Goal: Task Accomplishment & Management: Complete application form

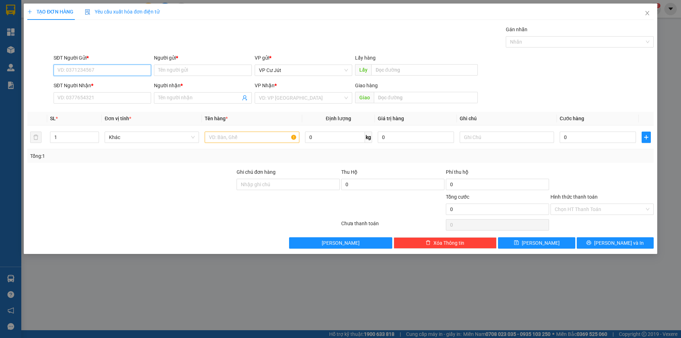
click at [110, 65] on input "SĐT Người Gửi *" at bounding box center [103, 70] width 98 height 11
click at [111, 98] on input "SĐT Người Nhận *" at bounding box center [103, 97] width 98 height 11
click at [119, 71] on input "SĐT Người Gửi *" at bounding box center [103, 70] width 98 height 11
click at [112, 95] on input "SĐT Người Nhận *" at bounding box center [103, 97] width 98 height 11
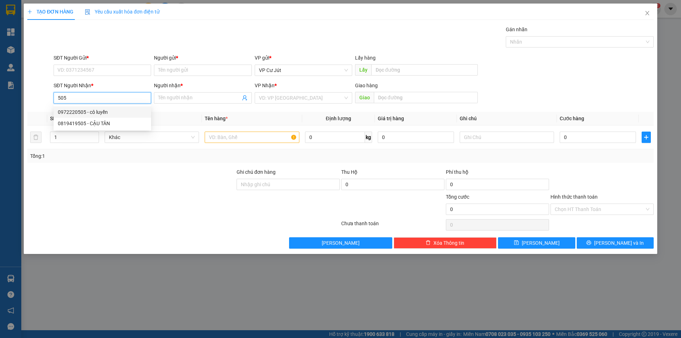
click at [100, 111] on div "0972220505 - cô luyến" at bounding box center [102, 112] width 89 height 8
type input "0972220505"
type input "cô luyến"
type input "jamila, khang điền, [GEOGRAPHIC_DATA], q9"
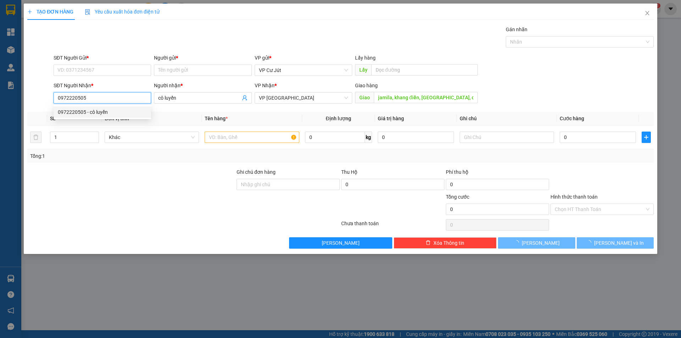
type input "50.000"
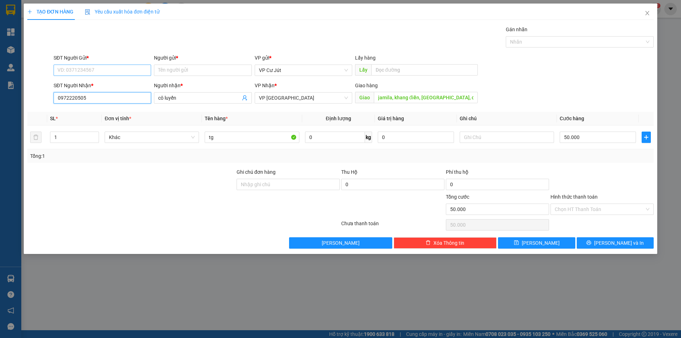
type input "0972220505"
click at [127, 71] on input "SĐT Người Gửi *" at bounding box center [103, 70] width 98 height 11
click at [127, 84] on div "0984454274 - cô tấm" at bounding box center [102, 85] width 89 height 8
type input "0984454274"
type input "cô tấm"
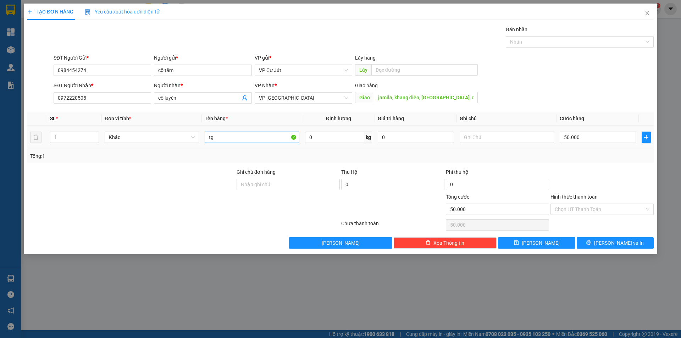
drag, startPoint x: 238, startPoint y: 145, endPoint x: 239, endPoint y: 140, distance: 4.4
click at [238, 144] on td "tg" at bounding box center [252, 138] width 100 height 24
click at [239, 140] on input "tg" at bounding box center [252, 137] width 94 height 11
type input "t"
click at [76, 142] on input "1" at bounding box center [74, 137] width 48 height 11
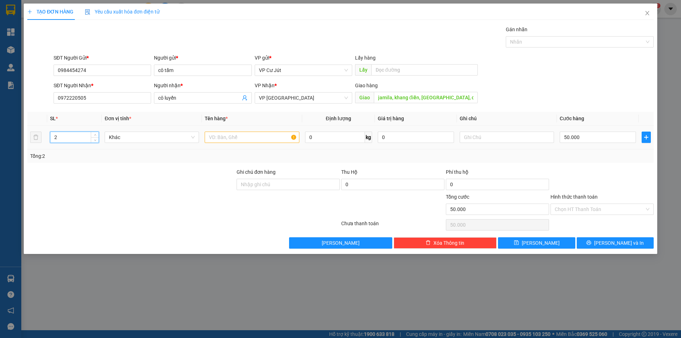
type input "2"
click at [222, 135] on input "text" at bounding box center [252, 137] width 94 height 11
type input "Y"
type input "[GEOGRAPHIC_DATA]"
click at [580, 138] on input "50.000" at bounding box center [598, 137] width 76 height 11
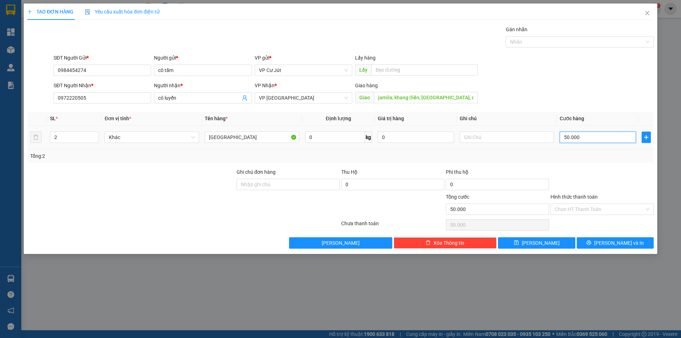
type input "0"
type input "80"
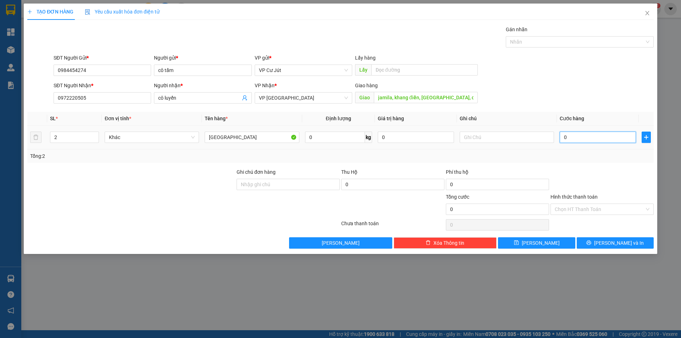
type input "80"
type input "800"
type input "8.000"
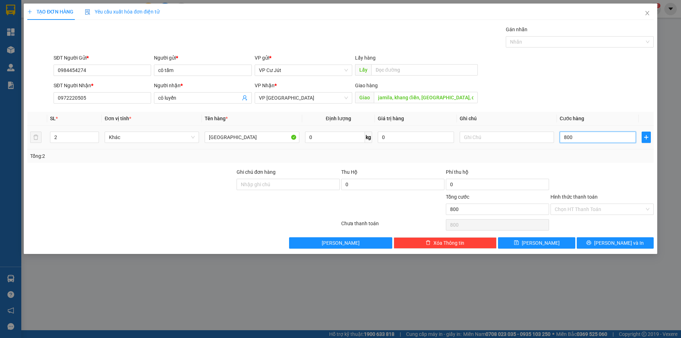
type input "8.000"
type input "80.000"
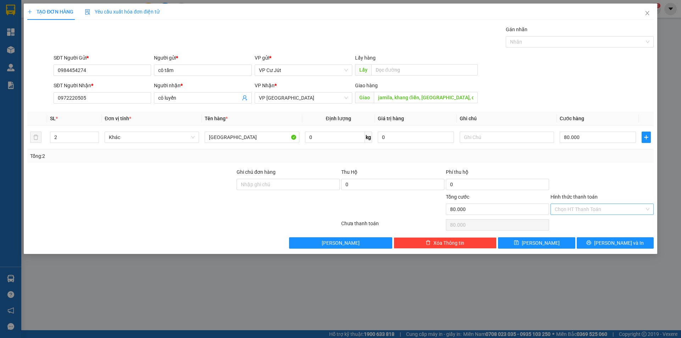
click at [589, 208] on input "Hình thức thanh toán" at bounding box center [600, 209] width 90 height 11
click at [592, 219] on div "Tại văn phòng" at bounding box center [601, 223] width 103 height 11
type input "0"
click at [609, 238] on button "[PERSON_NAME] và In" at bounding box center [615, 242] width 77 height 11
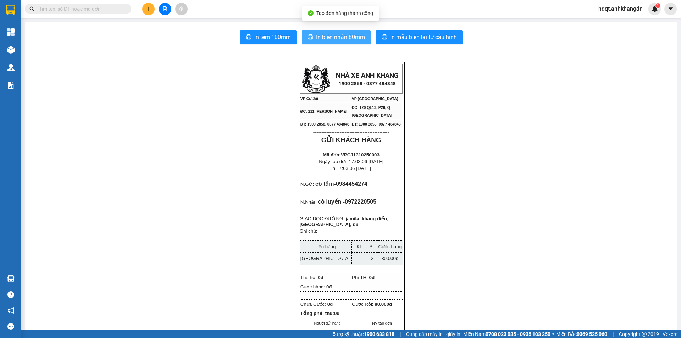
click at [355, 38] on span "In biên nhận 80mm" at bounding box center [340, 37] width 49 height 9
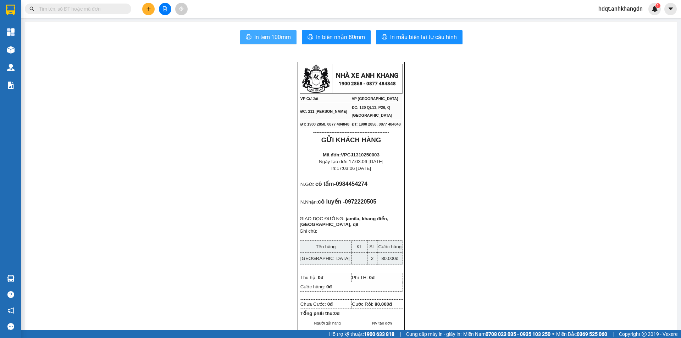
click at [273, 41] on span "In tem 100mm" at bounding box center [272, 37] width 37 height 9
click at [147, 7] on icon "plus" at bounding box center [148, 8] width 5 height 5
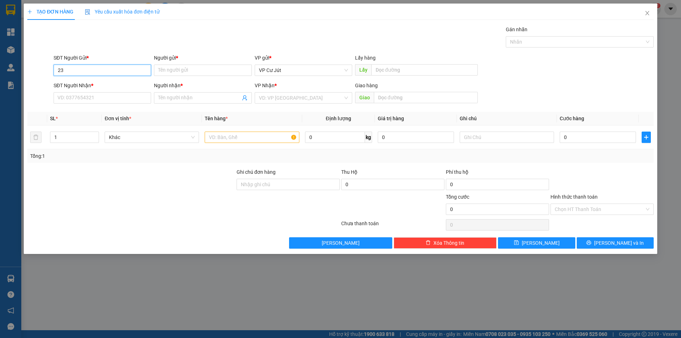
type input "2"
click at [88, 85] on div "0334144305 - [PERSON_NAME]" at bounding box center [102, 85] width 89 height 8
type input "0334144305"
type input "Cô Phượng"
type input "0903963239"
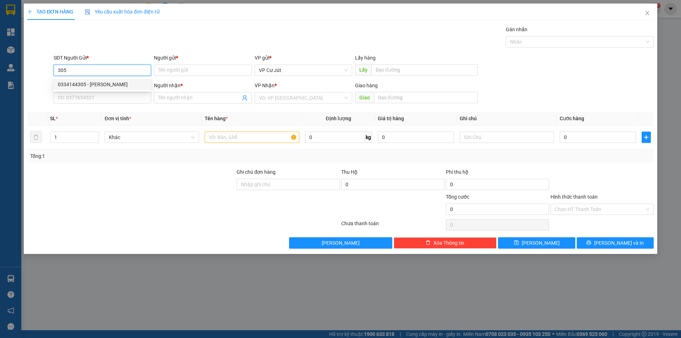
type input "Hiếu"
type input "CCBD"
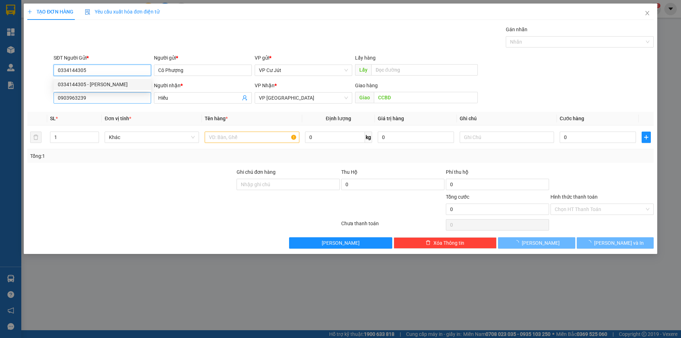
type input "135.000"
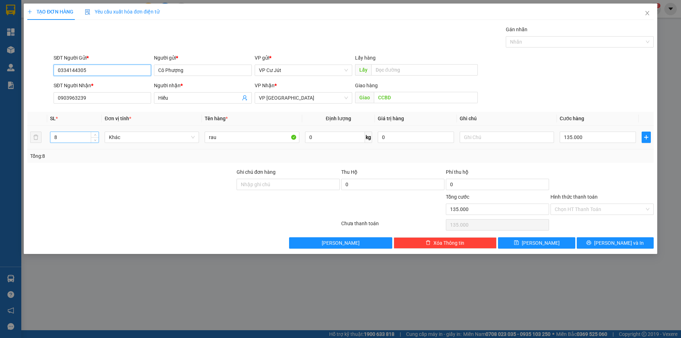
type input "0334144305"
click at [82, 133] on input "8" at bounding box center [74, 137] width 48 height 11
type input "4"
click at [600, 145] on td "135.000" at bounding box center [598, 138] width 82 height 24
click at [599, 142] on input "135.000" at bounding box center [598, 137] width 76 height 11
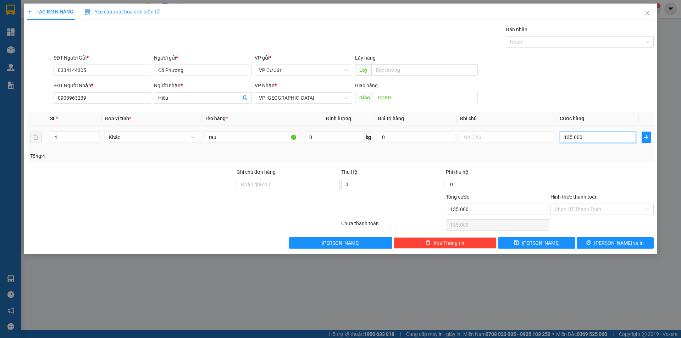
type input "0"
type input "80"
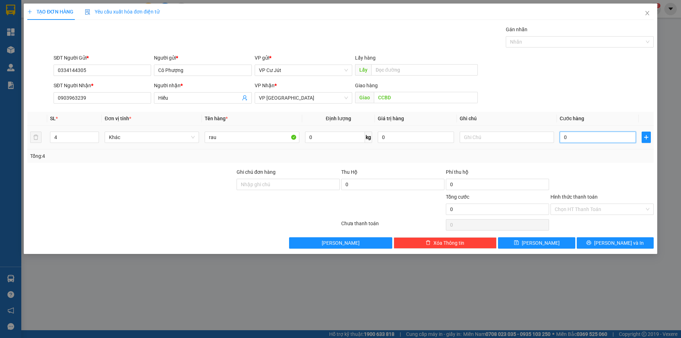
type input "80"
type input "850"
type input "8.550"
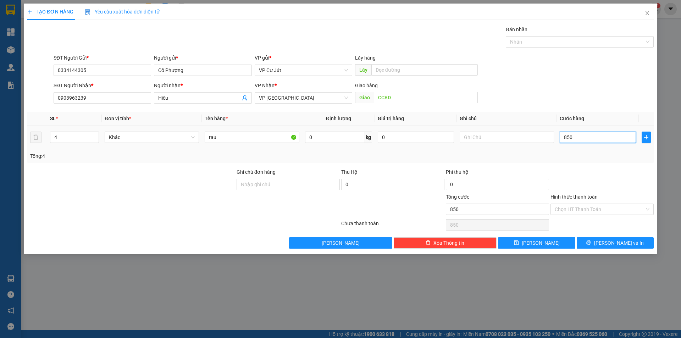
type input "8.550"
type input "85.505"
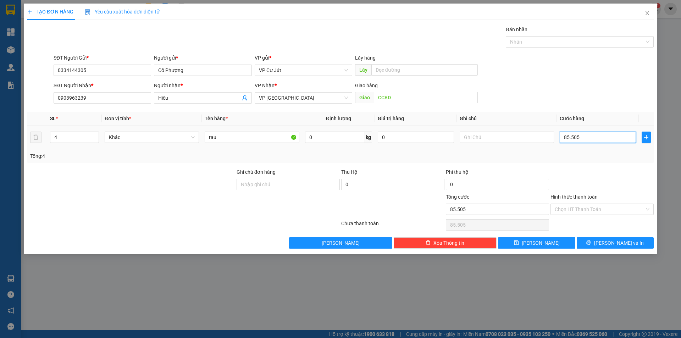
type input "8.550"
type input "855"
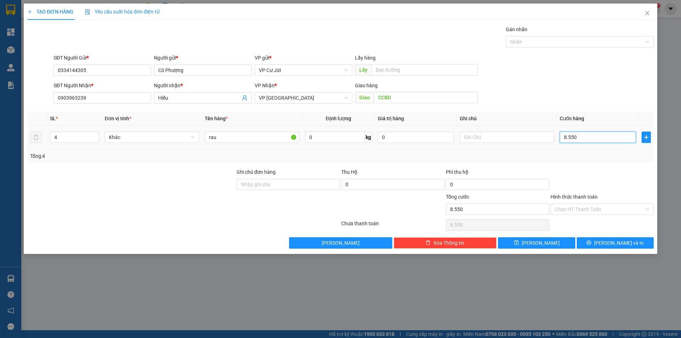
type input "855"
type input "85"
type input "8"
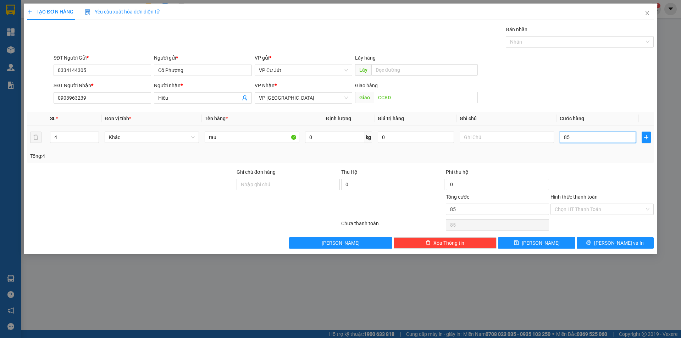
type input "8"
type input "0"
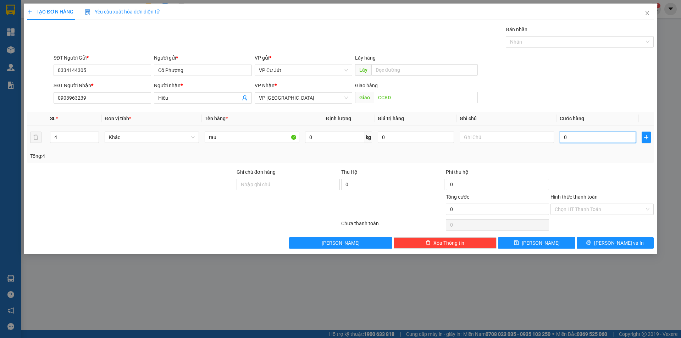
type input "80"
type input "850"
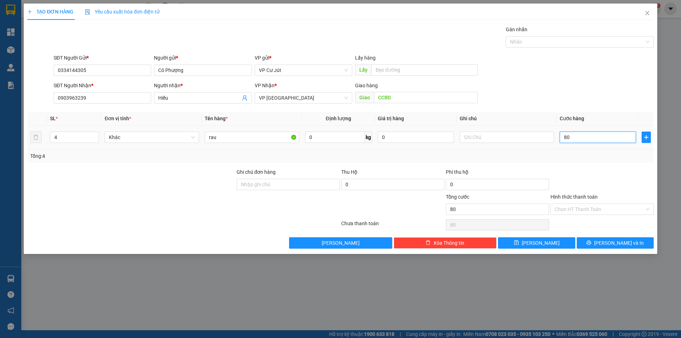
type input "850"
type input "8.500"
type input "85.000"
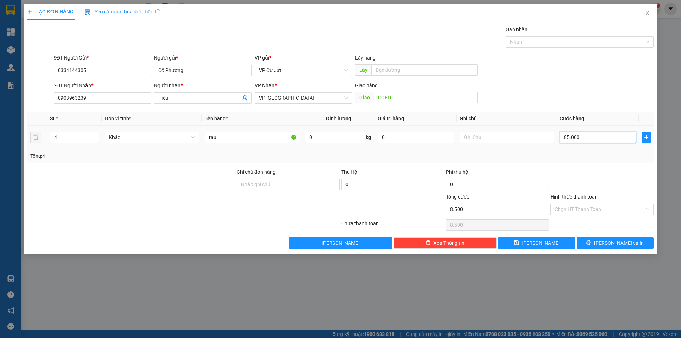
type input "85.000"
type input "850.000"
type input "85.000"
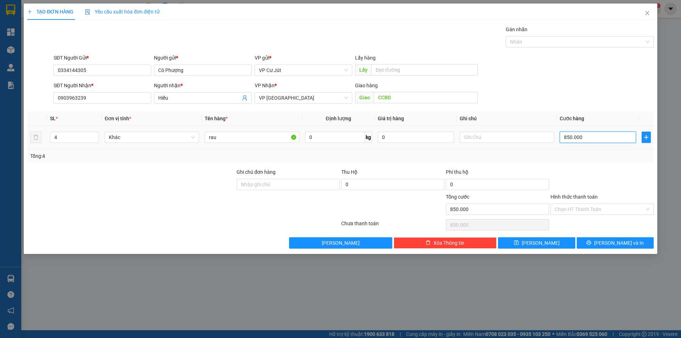
type input "85.000"
click at [624, 245] on span "[PERSON_NAME] và In" at bounding box center [619, 243] width 50 height 8
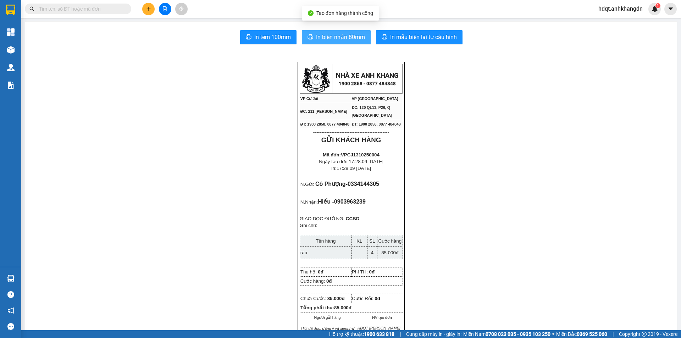
click at [319, 36] on span "In biên nhận 80mm" at bounding box center [340, 37] width 49 height 9
click at [152, 12] on button at bounding box center [148, 9] width 12 height 12
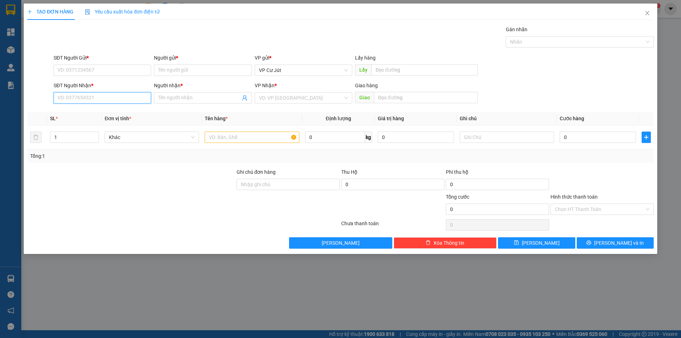
click at [89, 92] on input "SĐT Người Nhận *" at bounding box center [103, 97] width 98 height 11
type input "1"
click at [99, 69] on input "SĐT Người Gửi *" at bounding box center [103, 70] width 98 height 11
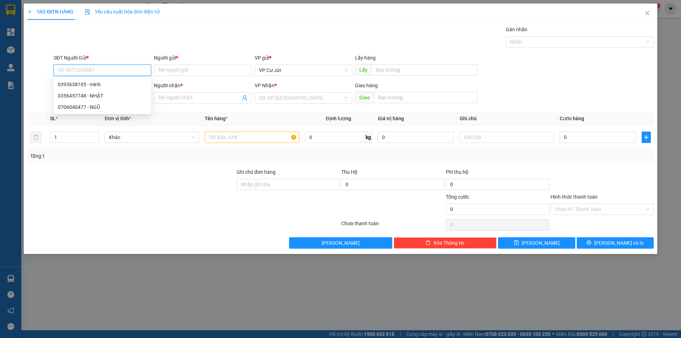
type input "0"
type input "0332162416"
click at [98, 87] on div "0332162416 - Mến" at bounding box center [102, 85] width 89 height 8
type input "Mến"
type input "0969625917"
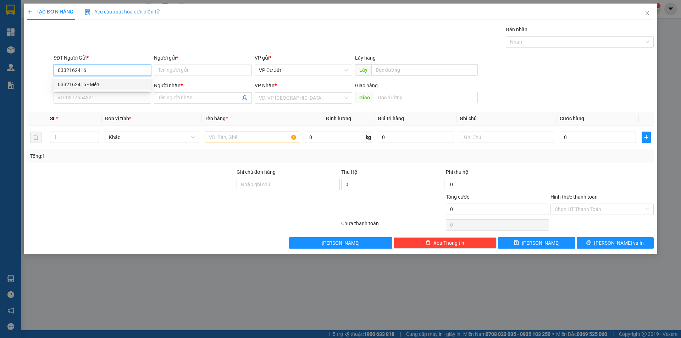
type input "[PERSON_NAME]"
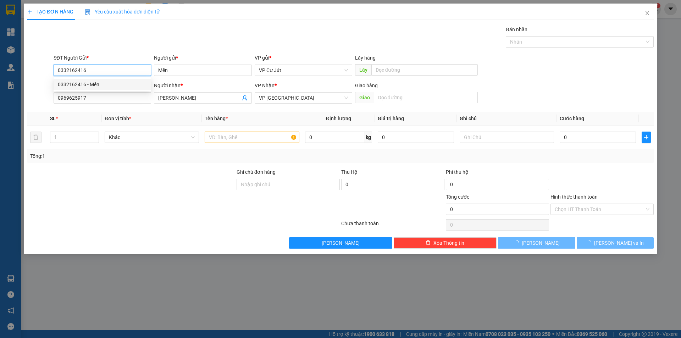
type input "50.000"
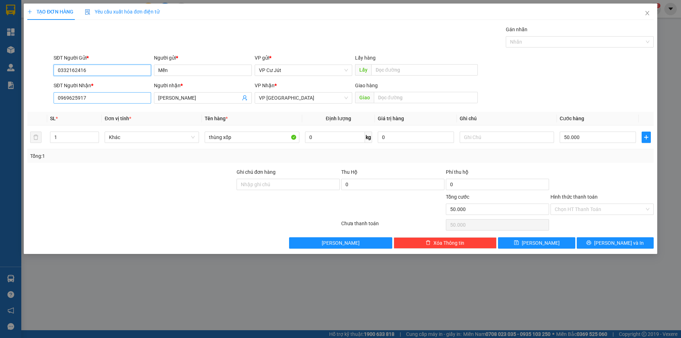
type input "0332162416"
click at [100, 92] on input "0969625917" at bounding box center [103, 97] width 98 height 11
click at [45, 100] on div "SĐT Người Nhận * 0969625917 Người nhận * C VÂN VP Nhận * VP [GEOGRAPHIC_DATA] G…" at bounding box center [341, 94] width 628 height 25
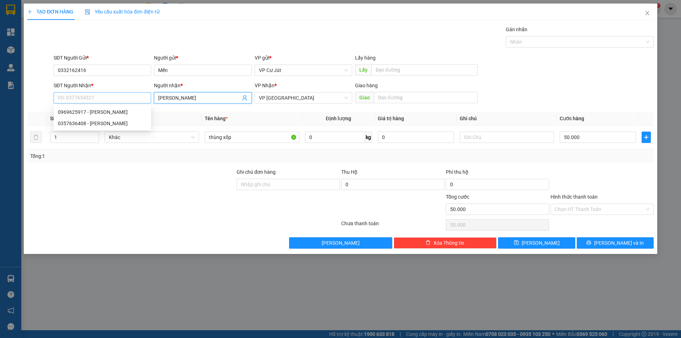
drag, startPoint x: 180, startPoint y: 95, endPoint x: 127, endPoint y: 100, distance: 53.4
click at [127, 100] on div "SĐT Người Nhận * VD: 0377654321 Người nhận * C VÂN C VÂN VP Nhận * VP [GEOGRAPH…" at bounding box center [353, 94] width 603 height 25
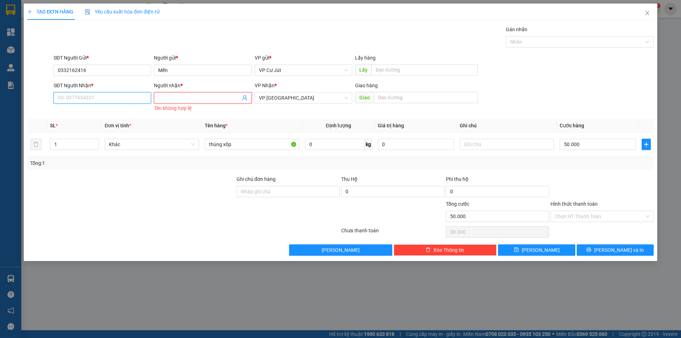
click at [119, 101] on input "SĐT Người Nhận *" at bounding box center [103, 97] width 98 height 11
click at [161, 96] on input "Người nhận *" at bounding box center [199, 98] width 82 height 8
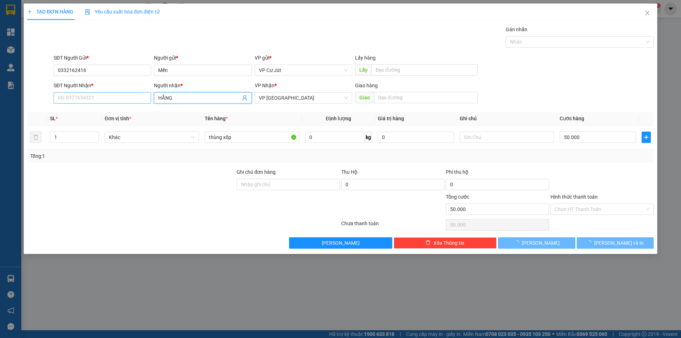
type input "HẰNG"
click at [127, 93] on input "SĐT Người Nhận *" at bounding box center [103, 97] width 98 height 11
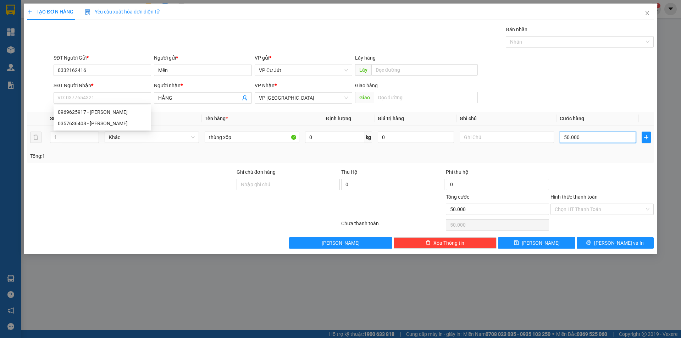
click at [587, 138] on input "50.000" at bounding box center [598, 137] width 76 height 11
type input "0"
type input "30"
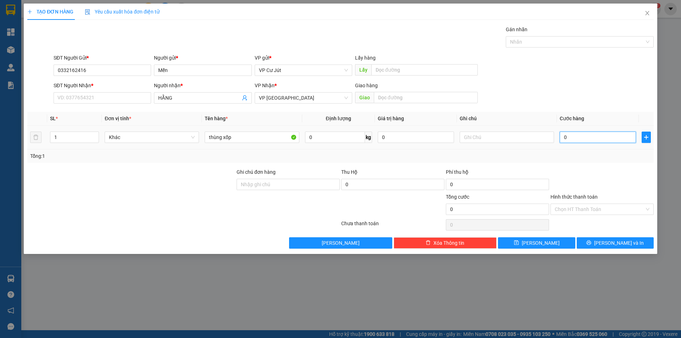
type input "30"
type input "300"
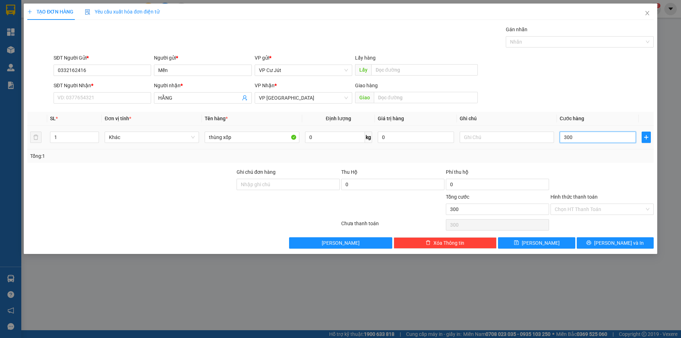
type input "3.000"
type input "30.000"
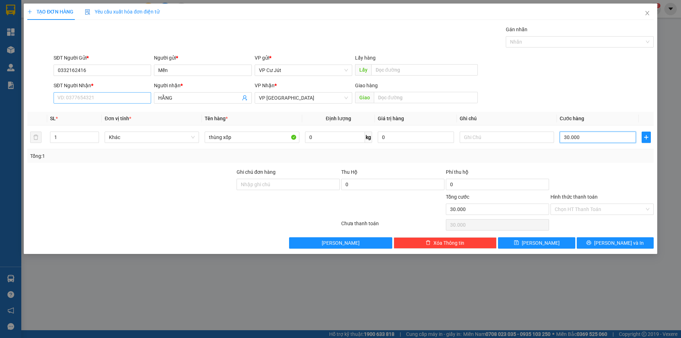
type input "30.000"
click at [83, 97] on input "SĐT Người Nhận *" at bounding box center [103, 97] width 98 height 11
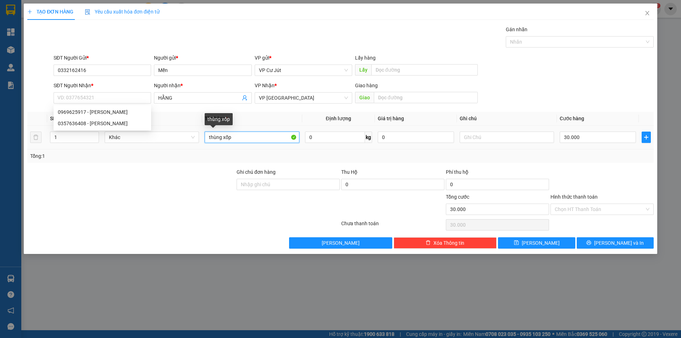
drag, startPoint x: 253, startPoint y: 137, endPoint x: 212, endPoint y: 138, distance: 40.8
click at [213, 138] on input "thùng xốp" at bounding box center [252, 137] width 94 height 11
click at [212, 138] on input "thùng xốp" at bounding box center [252, 137] width 94 height 11
type input "ù"
type input "t"
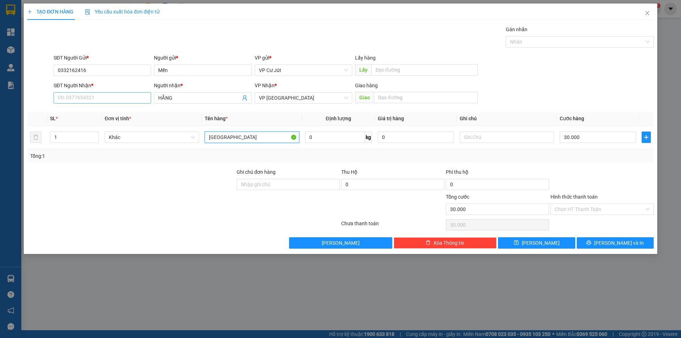
type input "[GEOGRAPHIC_DATA]"
click at [115, 102] on input "SĐT Người Nhận *" at bounding box center [103, 97] width 98 height 11
type input "0549090105"
click at [576, 210] on input "Hình thức thanh toán" at bounding box center [600, 209] width 90 height 11
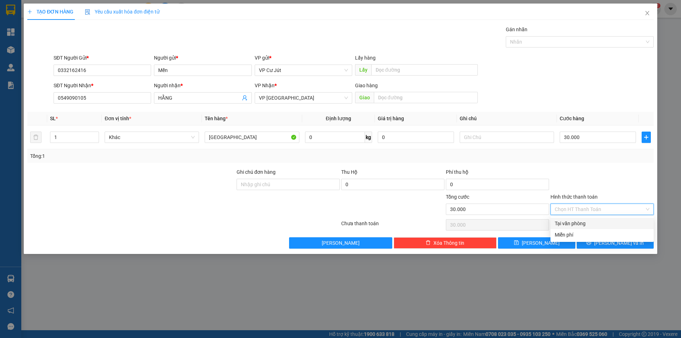
click at [579, 220] on div "Tại văn phòng" at bounding box center [602, 224] width 95 height 8
type input "0"
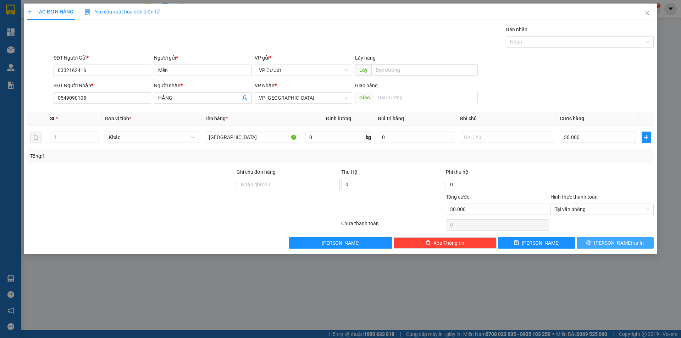
click at [600, 244] on button "[PERSON_NAME] và In" at bounding box center [615, 242] width 77 height 11
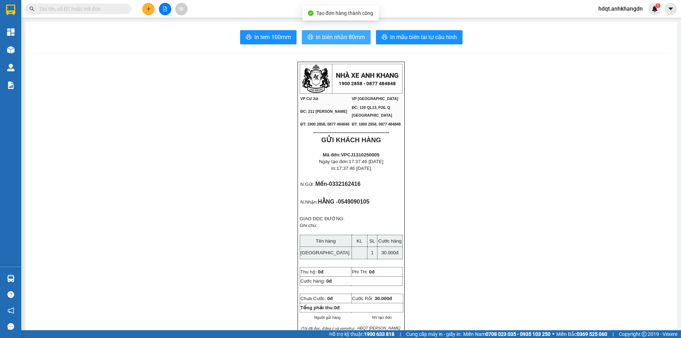
click at [327, 40] on span "In biên nhận 80mm" at bounding box center [340, 37] width 49 height 9
click at [327, 31] on button "In biên nhận 80mm" at bounding box center [336, 37] width 69 height 14
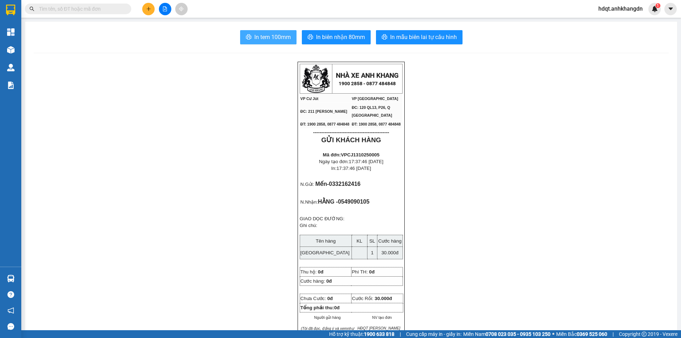
click at [275, 41] on span "In tem 100mm" at bounding box center [272, 37] width 37 height 9
click at [152, 10] on button at bounding box center [148, 9] width 12 height 12
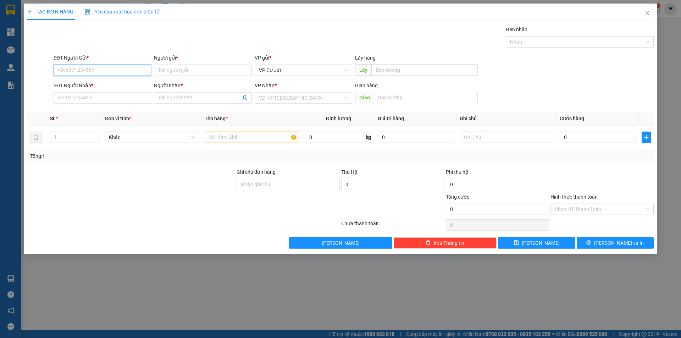
click at [118, 66] on input "SĐT Người Gửi *" at bounding box center [103, 70] width 98 height 11
click at [182, 72] on input "Người gửi *" at bounding box center [203, 70] width 98 height 11
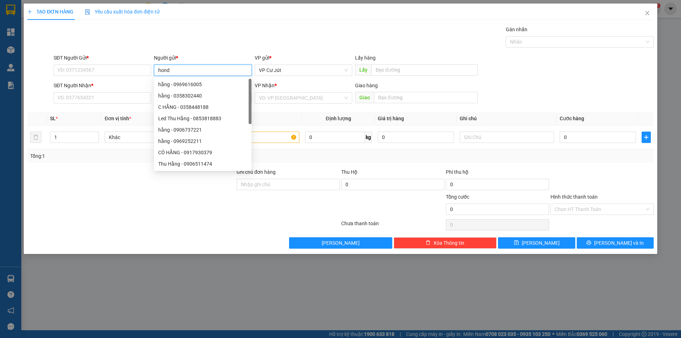
type input "honda"
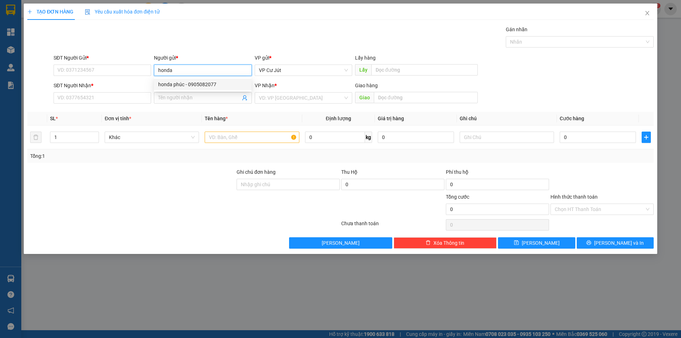
click at [184, 82] on div "honda phúc - 0905082077" at bounding box center [202, 85] width 89 height 8
type input "0905082077"
type input "honda phúc"
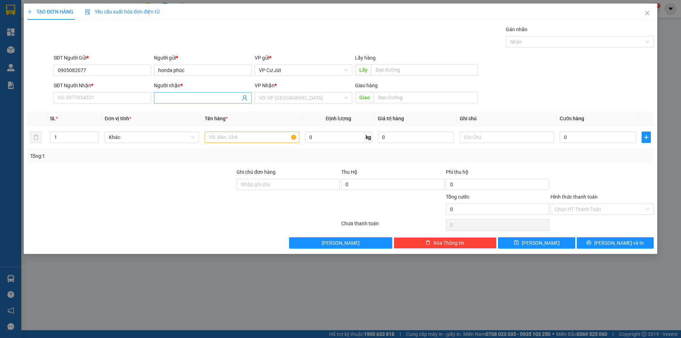
click at [173, 98] on input "Người nhận *" at bounding box center [199, 98] width 82 height 8
type input "sơn phẩy"
click at [183, 120] on div "Sơn phẩy - 0903817493" at bounding box center [202, 124] width 89 height 8
type input "0903817493"
type input "Sơn phẩy"
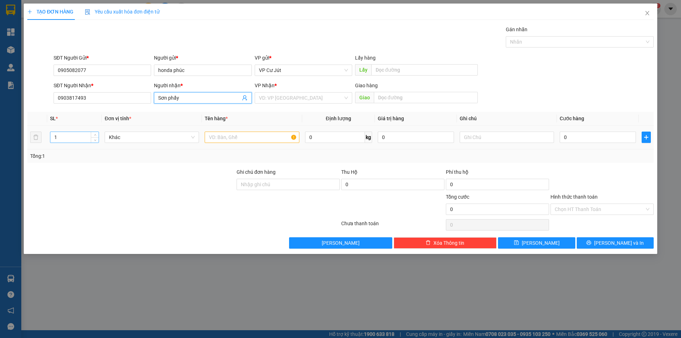
click at [60, 136] on input "1" at bounding box center [74, 137] width 48 height 11
type input "2"
click at [262, 143] on div at bounding box center [252, 137] width 94 height 14
click at [260, 139] on input "text" at bounding box center [252, 137] width 94 height 11
type input "TG"
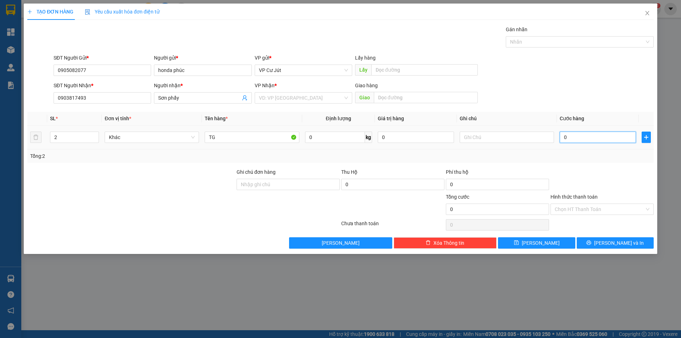
click at [573, 140] on input "0" at bounding box center [598, 137] width 76 height 11
type input "10"
type input "130"
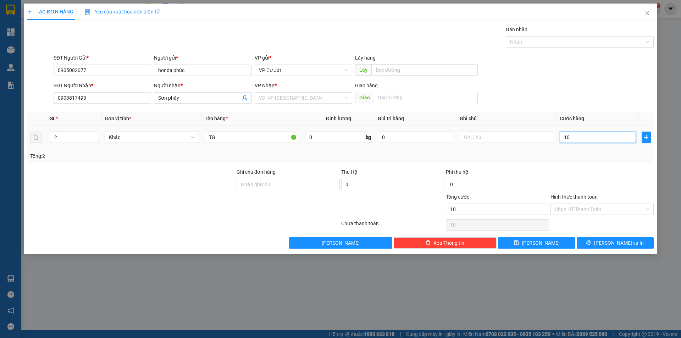
type input "130"
type input "10"
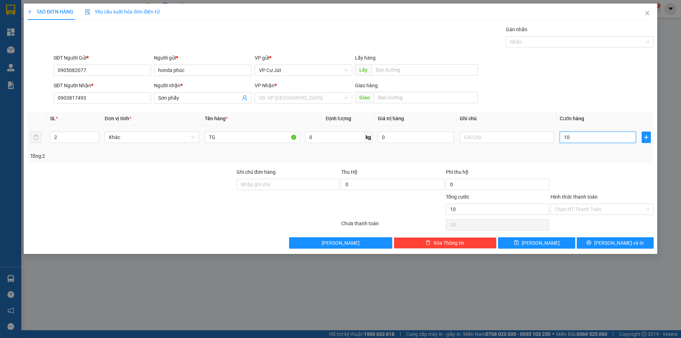
type input "130"
type input "1.300"
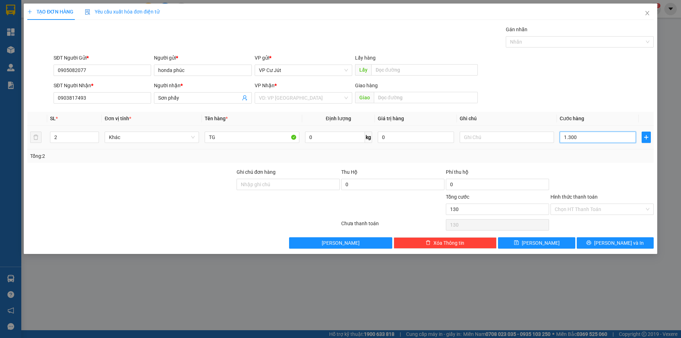
type input "1.300"
type input "13.000"
type input "130.000"
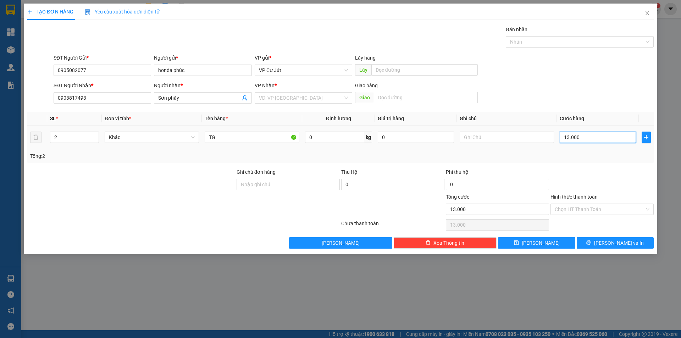
type input "130.000"
click at [580, 211] on input "Hình thức thanh toán" at bounding box center [600, 209] width 90 height 11
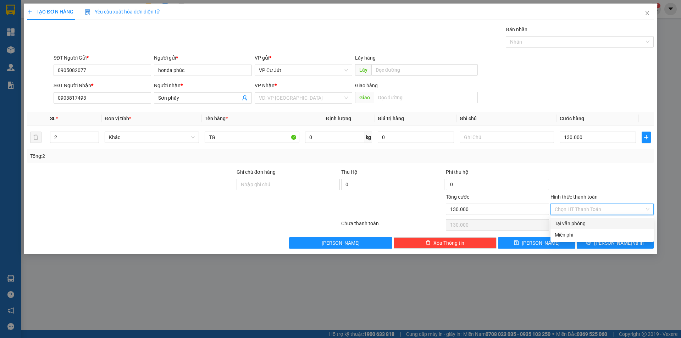
click at [583, 226] on div "Tại văn phòng" at bounding box center [602, 224] width 95 height 8
type input "0"
click at [598, 239] on button "[PERSON_NAME] và In" at bounding box center [615, 242] width 77 height 11
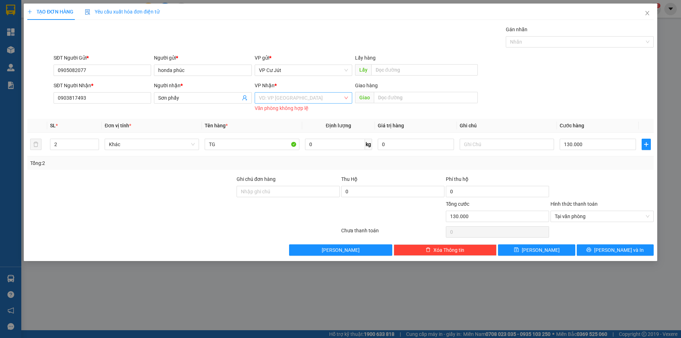
click at [317, 97] on input "search" at bounding box center [301, 98] width 84 height 11
click at [306, 107] on div "VP [GEOGRAPHIC_DATA]" at bounding box center [304, 111] width 98 height 11
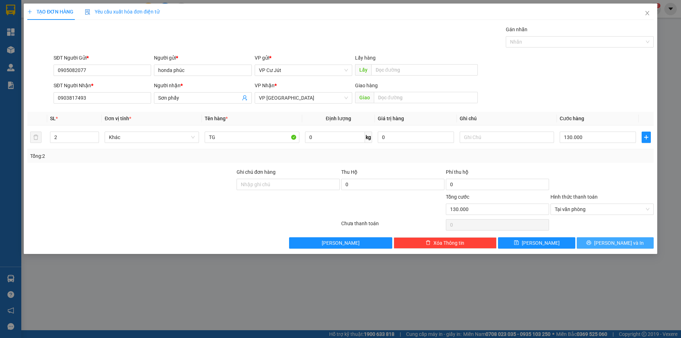
click at [636, 243] on button "[PERSON_NAME] và In" at bounding box center [615, 242] width 77 height 11
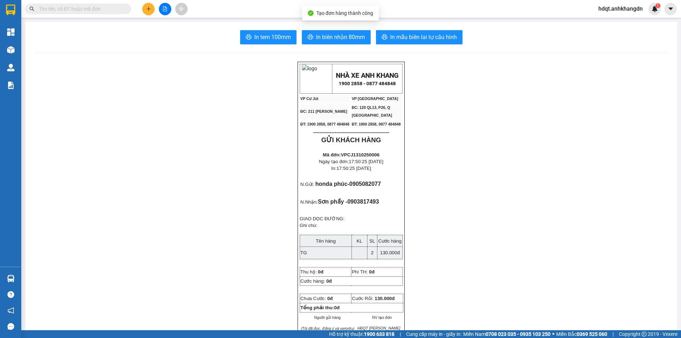
click at [341, 32] on button "In biên nhận 80mm" at bounding box center [336, 37] width 69 height 14
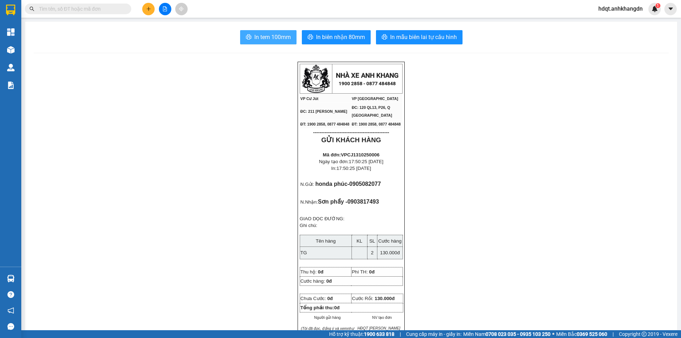
click at [271, 43] on button "In tem 100mm" at bounding box center [268, 37] width 56 height 14
